Goal: Task Accomplishment & Management: Manage account settings

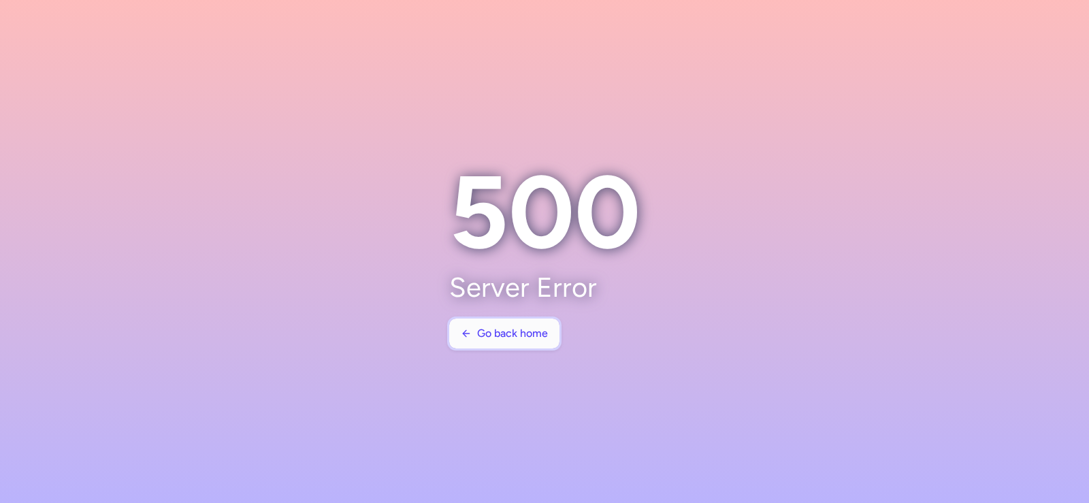
click at [524, 340] on button "Go back home" at bounding box center [504, 334] width 110 height 30
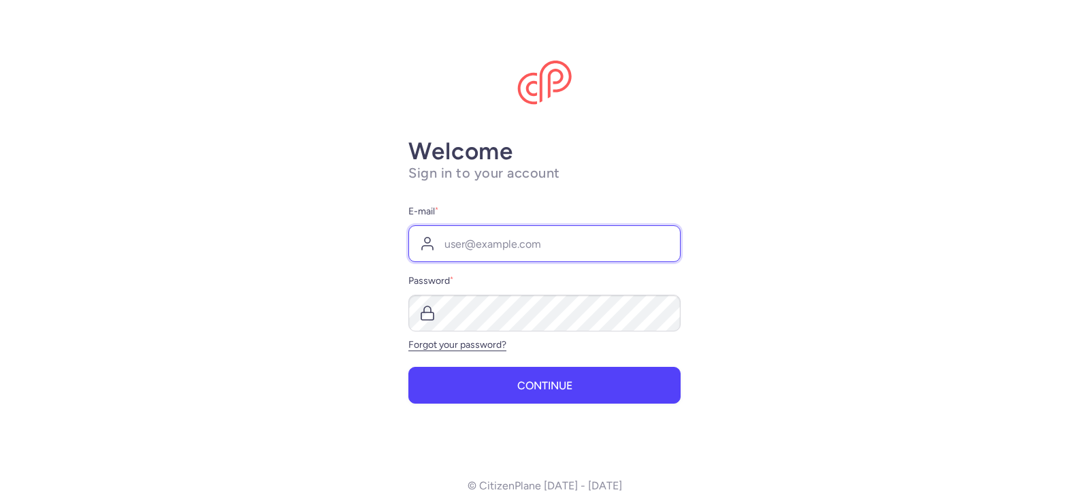
type input "[EMAIL_ADDRESS][DOMAIN_NAME]"
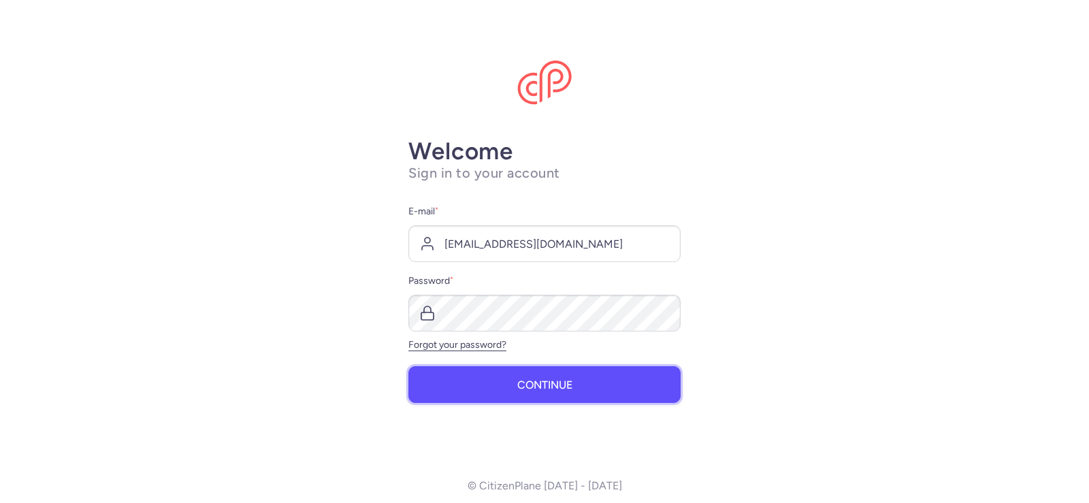
click at [602, 383] on button "Continue" at bounding box center [544, 384] width 272 height 37
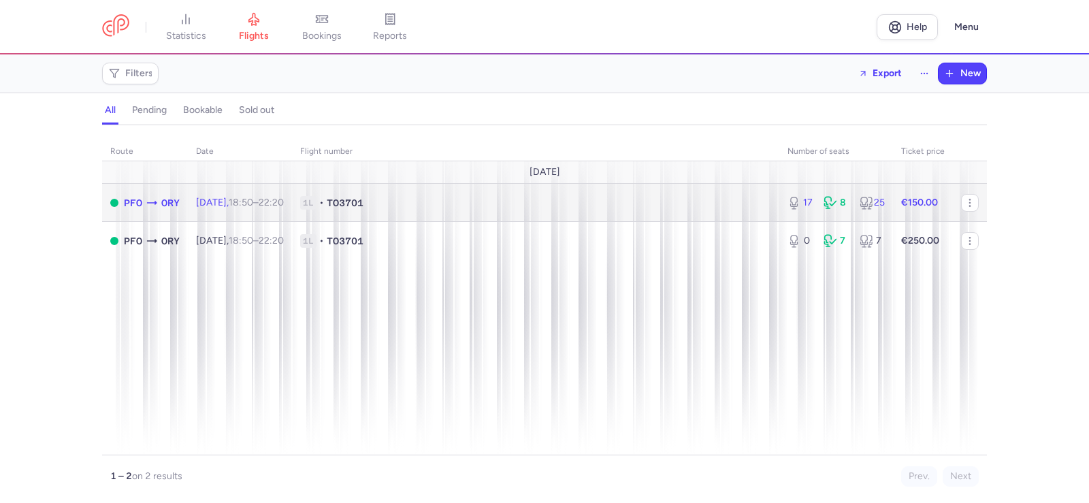
click at [941, 199] on td "€150.00" at bounding box center [923, 203] width 60 height 38
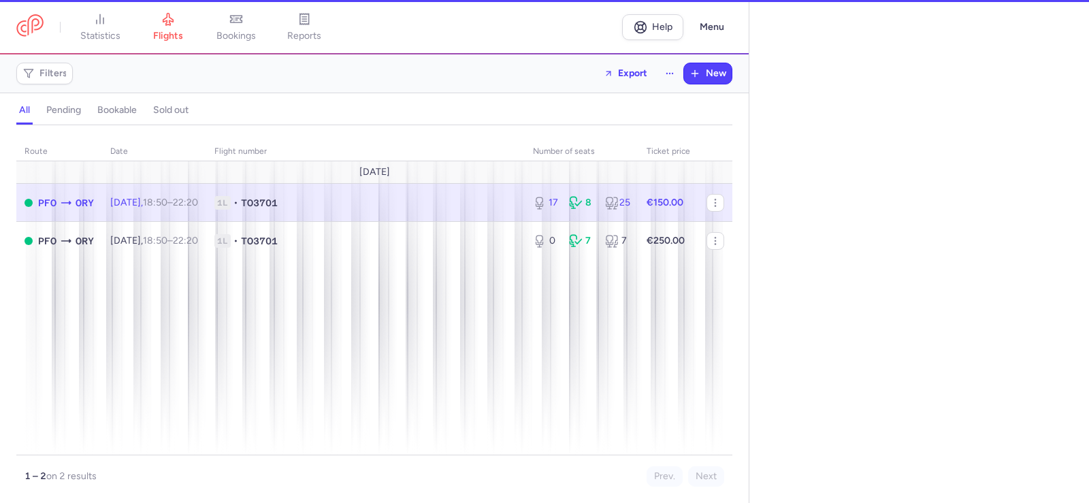
select select "hours"
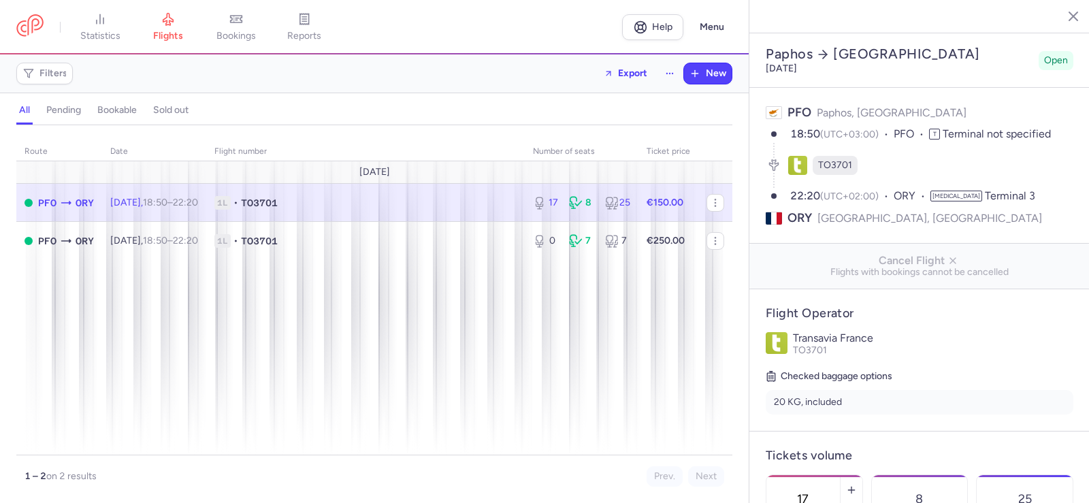
scroll to position [340, 0]
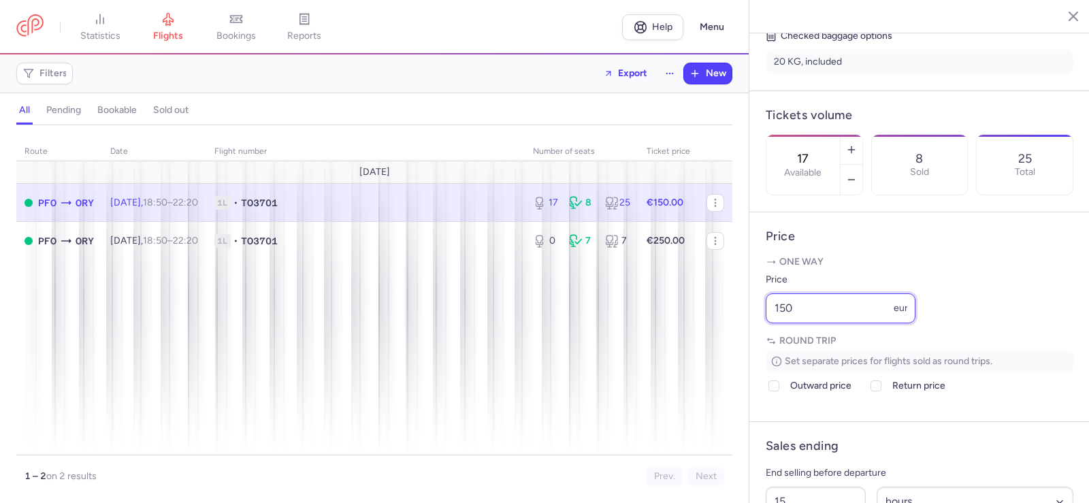
click at [803, 323] on input "150" at bounding box center [841, 308] width 150 height 30
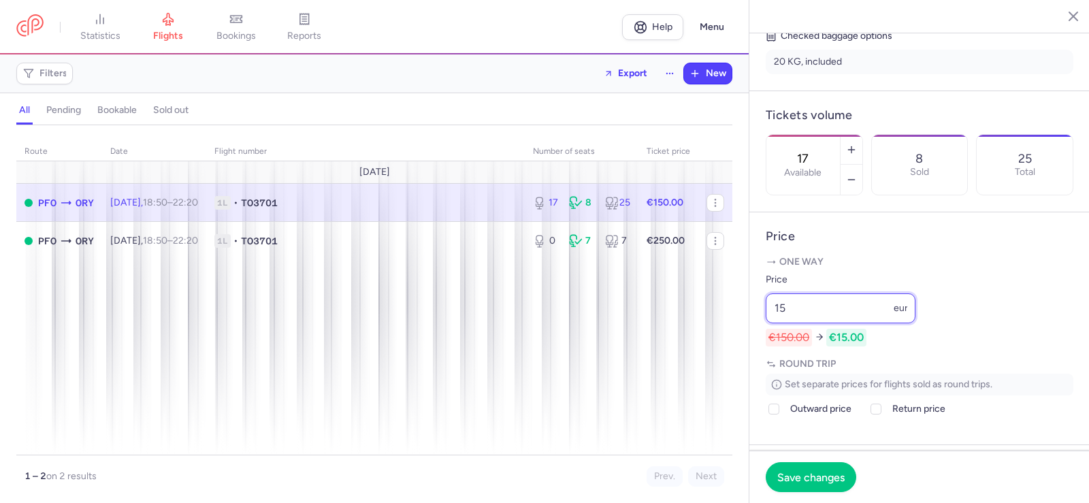
type input "1"
type input "95"
click at [844, 476] on span "Save changes" at bounding box center [810, 476] width 67 height 12
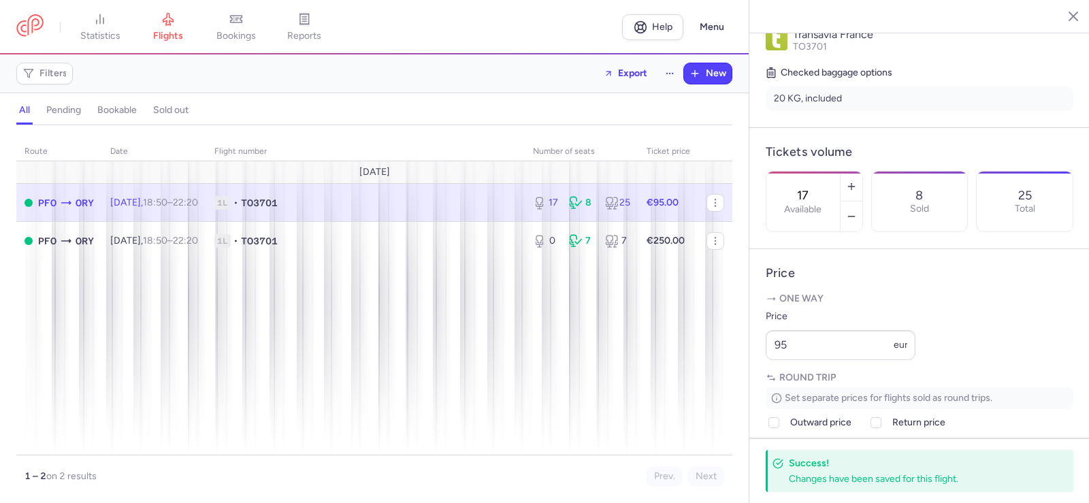
scroll to position [272, 0]
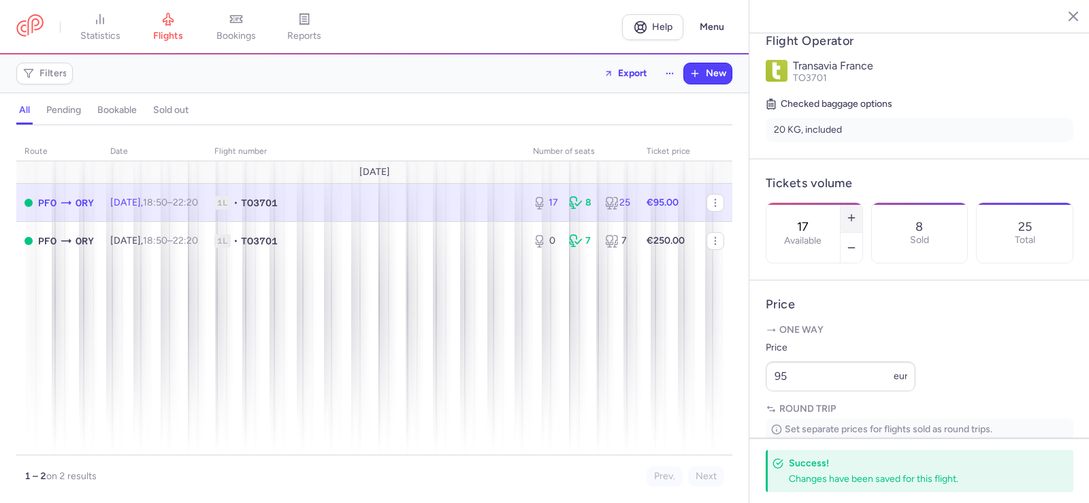
click at [857, 212] on icon "button" at bounding box center [851, 217] width 11 height 11
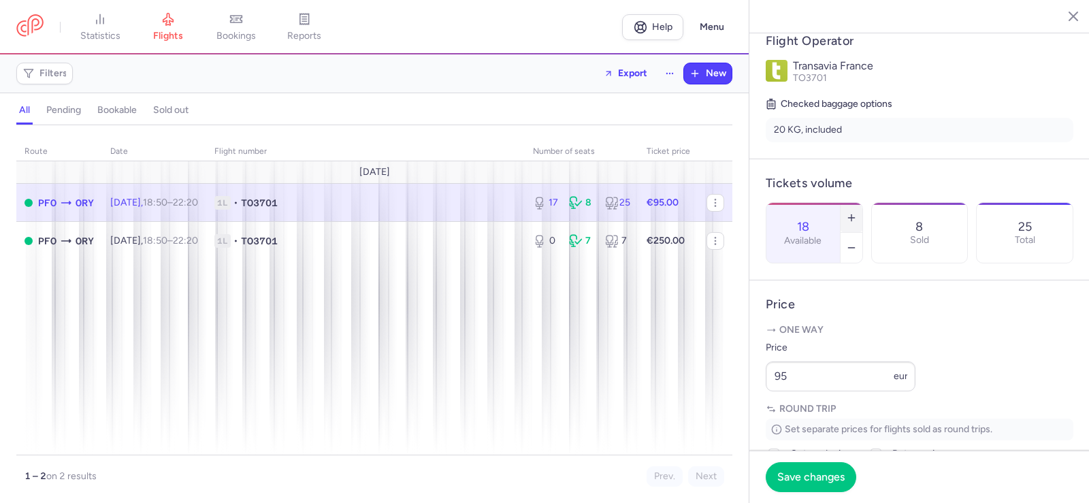
click at [857, 212] on icon "button" at bounding box center [851, 217] width 11 height 11
type input "19"
click at [817, 477] on span "Save changes" at bounding box center [810, 476] width 67 height 12
